Goal: Task Accomplishment & Management: Complete application form

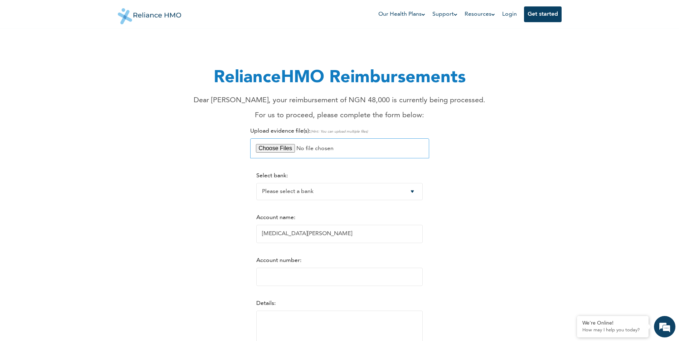
click at [278, 146] on input "file" at bounding box center [339, 148] width 179 height 20
type input "C:\fakepath\[MEDICAL_DATA] Expenses.jpg"
click at [312, 193] on select "Please select a bank Access Bank Plc. Citibank Nigeria Limited Access Bank (Dia…" at bounding box center [339, 191] width 166 height 17
select select "9"
click at [256, 183] on select "Please select a bank Access Bank Plc. Citibank Nigeria Limited Access Bank (Dia…" at bounding box center [339, 191] width 166 height 17
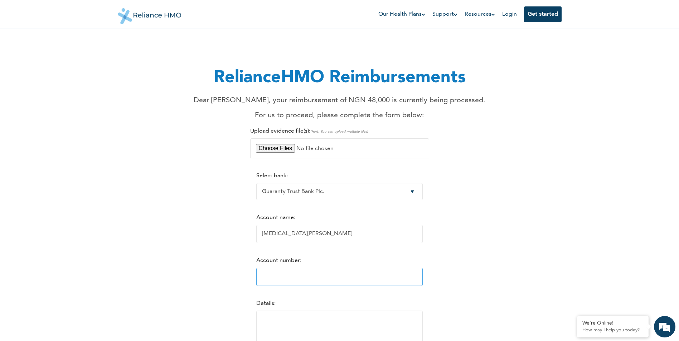
click at [281, 275] on input "Account number:" at bounding box center [339, 277] width 166 height 18
type input "0116471094"
click at [490, 251] on div "RelianceHMO Reimbursements Dear [PERSON_NAME], your reimbursement of NGN 48,000…" at bounding box center [339, 217] width 435 height 363
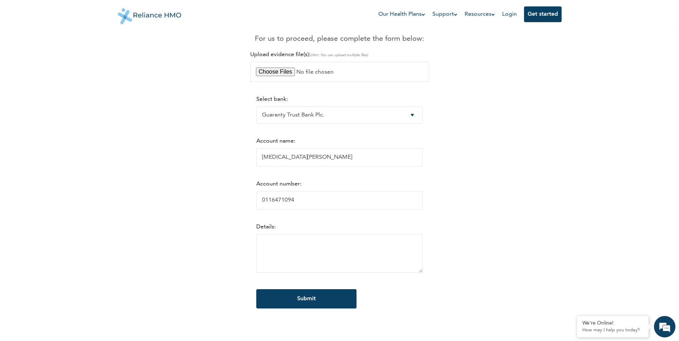
scroll to position [82, 0]
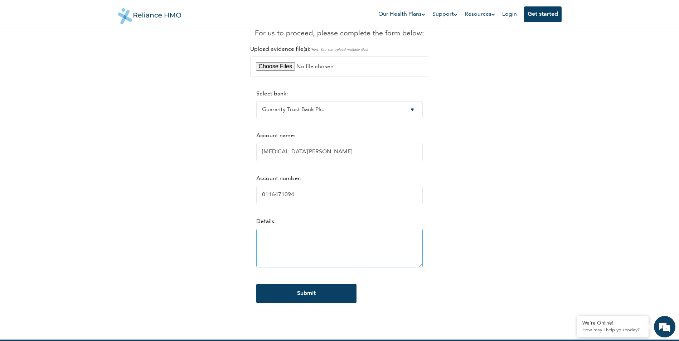
click at [278, 239] on textarea at bounding box center [339, 248] width 166 height 39
click at [269, 239] on textarea "Exepnses N51,000" at bounding box center [339, 248] width 166 height 39
click at [281, 239] on textarea "Expenses N51,000" at bounding box center [339, 248] width 166 height 39
click at [297, 240] on textarea "Total Expenses N51,000" at bounding box center [339, 248] width 166 height 39
click at [257, 241] on textarea "Total Expenses = N51,000" at bounding box center [339, 248] width 166 height 39
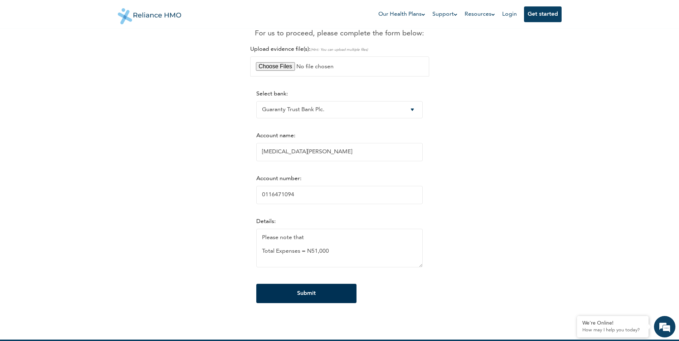
type textarea "Please note that Total Expenses = N51,000"
click at [306, 296] on input "Submit" at bounding box center [306, 293] width 100 height 19
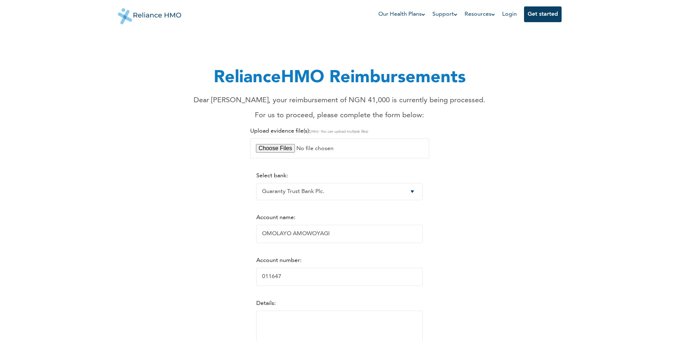
select select "9"
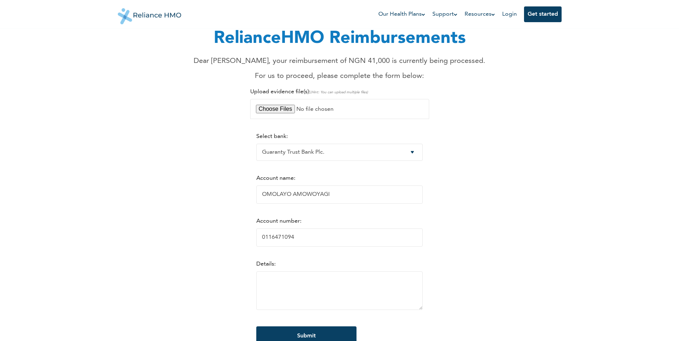
scroll to position [40, 0]
type input "0116471094"
click at [287, 293] on textarea at bounding box center [339, 290] width 166 height 39
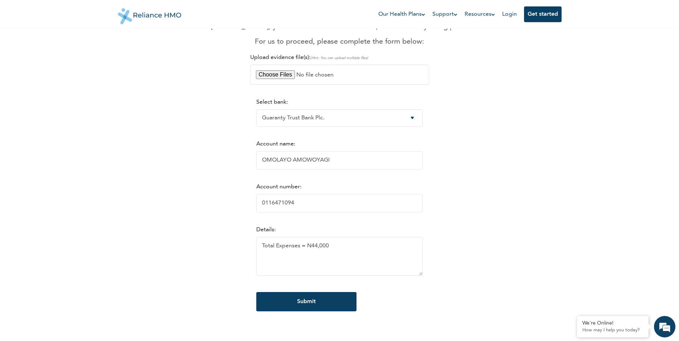
scroll to position [76, 0]
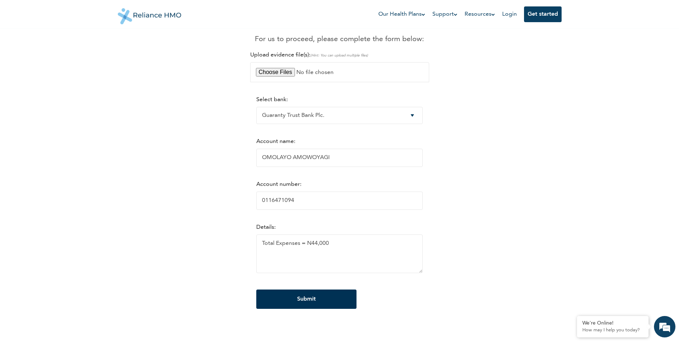
type textarea "Total Expenses = N44,000"
click at [295, 299] on input "Submit" at bounding box center [306, 299] width 100 height 19
